Goal: Consume media (video, audio): Consume media (video, audio)

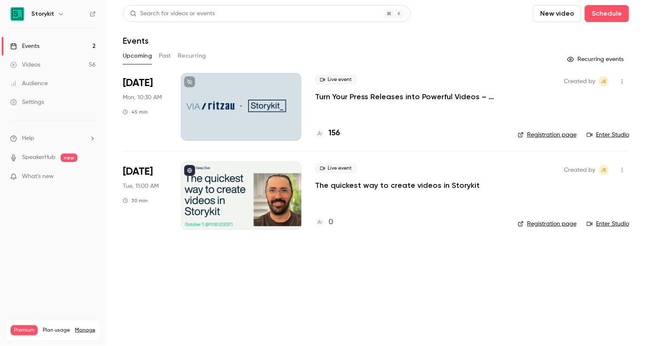
click at [54, 62] on link "Videos 56" at bounding box center [53, 64] width 106 height 19
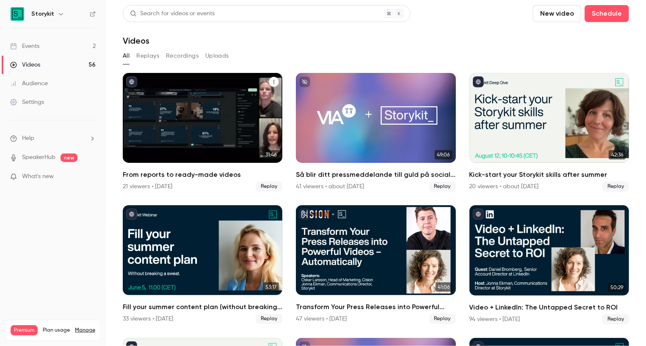
click at [197, 134] on div "From reports to ready-made videos" at bounding box center [203, 118] width 160 height 90
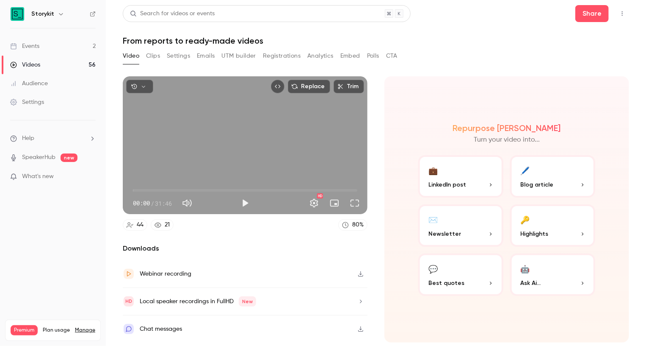
click at [156, 53] on button "Clips" at bounding box center [153, 56] width 14 height 14
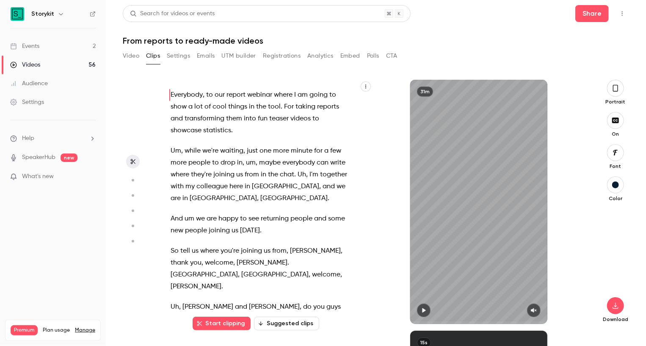
click at [616, 92] on icon "button" at bounding box center [615, 87] width 7 height 9
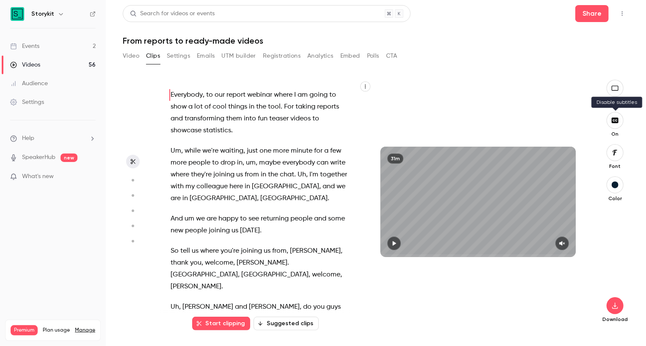
click at [616, 126] on button "button" at bounding box center [615, 120] width 17 height 17
click at [61, 48] on link "Events 2" at bounding box center [53, 46] width 106 height 19
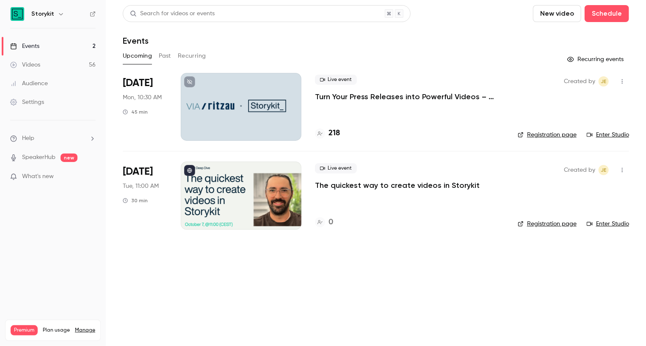
click at [61, 66] on link "Videos 56" at bounding box center [53, 64] width 106 height 19
